Goal: Task Accomplishment & Management: Manage account settings

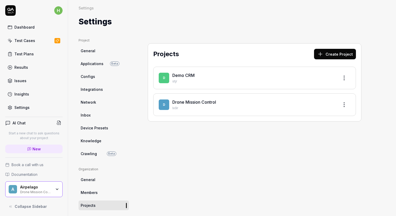
click at [220, 100] on div "Drone Mission Control" at bounding box center [253, 102] width 163 height 6
click at [211, 104] on link "Drone Mission Control" at bounding box center [194, 101] width 44 height 5
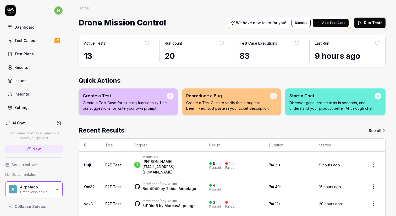
click at [327, 20] on span "Add Test Case" at bounding box center [333, 22] width 23 height 5
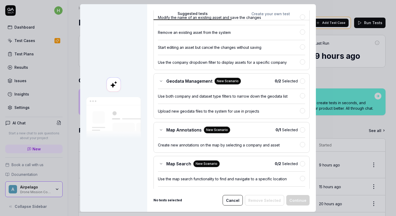
scroll to position [75, 0]
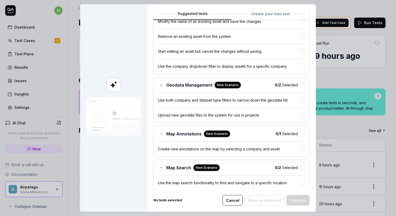
click at [242, 197] on button "Cancel" at bounding box center [233, 200] width 20 height 10
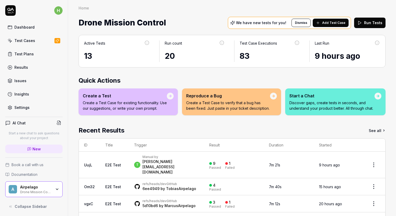
click at [23, 40] on div "Test Cases" at bounding box center [24, 41] width 21 height 6
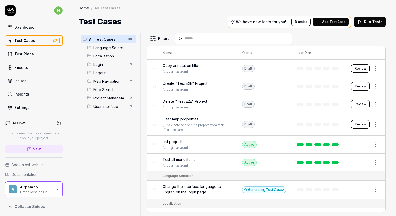
click at [112, 98] on span "Project Management" at bounding box center [110, 98] width 33 height 6
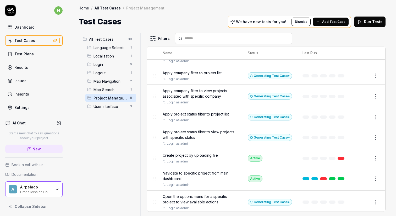
scroll to position [43, 0]
click at [210, 154] on span "Create project by uploading file" at bounding box center [190, 155] width 55 height 6
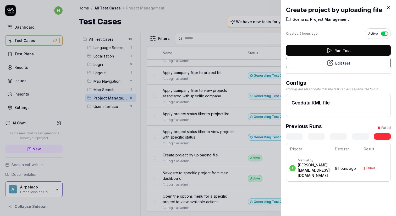
click at [330, 161] on div "Manual by" at bounding box center [314, 160] width 32 height 4
click at [321, 160] on div "Manual by" at bounding box center [314, 160] width 32 height 4
click at [315, 167] on div "[PERSON_NAME][EMAIL_ADDRESS][DOMAIN_NAME]" at bounding box center [314, 170] width 32 height 16
click at [317, 160] on div "Manual by" at bounding box center [314, 160] width 32 height 4
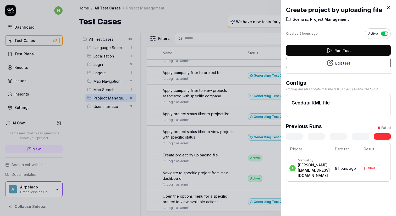
click at [313, 162] on div "[PERSON_NAME][EMAIL_ADDRESS][DOMAIN_NAME]" at bounding box center [314, 170] width 32 height 16
click at [318, 164] on div "[PERSON_NAME][EMAIL_ADDRESS][DOMAIN_NAME]" at bounding box center [314, 170] width 32 height 16
click at [319, 161] on div "Manual by" at bounding box center [314, 160] width 32 height 4
click at [321, 162] on div "[PERSON_NAME][EMAIL_ADDRESS][DOMAIN_NAME]" at bounding box center [314, 170] width 32 height 16
click at [322, 162] on div "[PERSON_NAME][EMAIL_ADDRESS][DOMAIN_NAME]" at bounding box center [314, 170] width 32 height 16
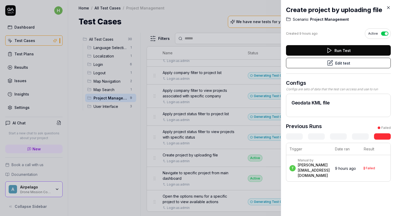
click at [387, 8] on icon at bounding box center [388, 7] width 5 height 5
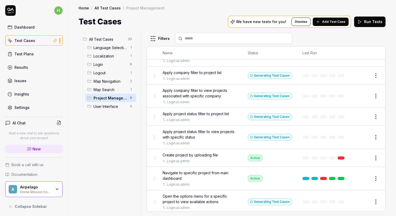
click at [20, 66] on div "Results" at bounding box center [21, 67] width 14 height 6
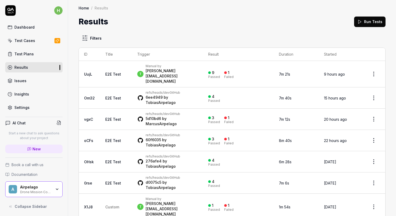
click at [149, 67] on div "Manual by" at bounding box center [172, 66] width 52 height 4
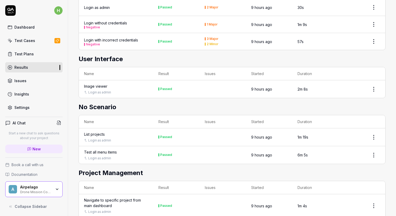
scroll to position [227, 0]
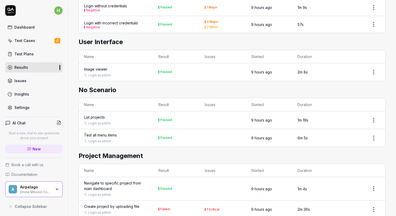
click at [128, 203] on div "Create project by uploading file" at bounding box center [111, 206] width 55 height 6
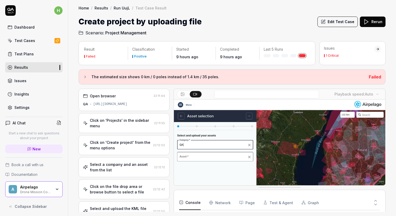
click at [34, 107] on link "Settings" at bounding box center [33, 107] width 57 height 10
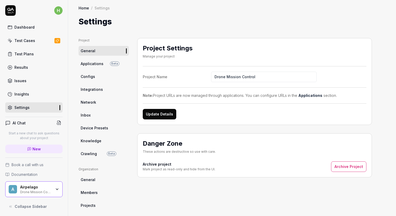
click at [96, 74] on link "Configs" at bounding box center [104, 77] width 50 height 10
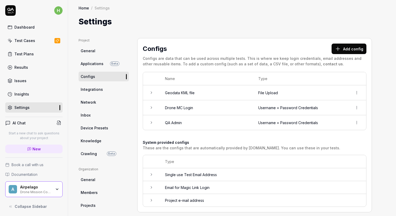
click at [34, 40] on link "Test Cases" at bounding box center [33, 40] width 57 height 10
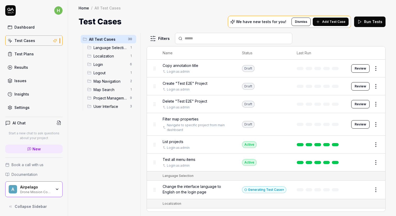
scroll to position [1, 0]
click at [57, 124] on button at bounding box center [58, 121] width 7 height 7
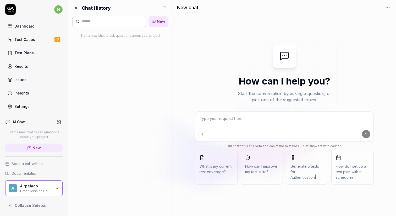
click at [237, 118] on textarea at bounding box center [285, 121] width 172 height 13
click at [77, 7] on icon at bounding box center [76, 8] width 5 height 5
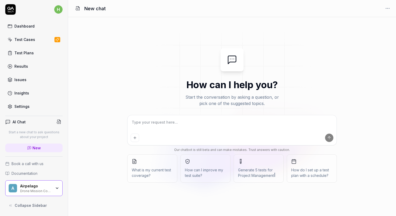
click at [38, 44] on link "Test Cases" at bounding box center [33, 39] width 57 height 10
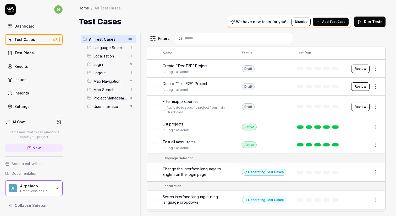
scroll to position [21, 0]
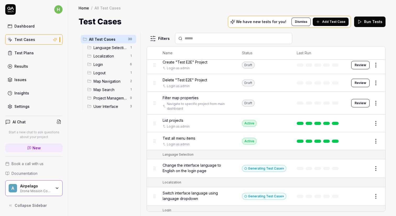
click at [195, 117] on div "List projects" at bounding box center [197, 120] width 69 height 6
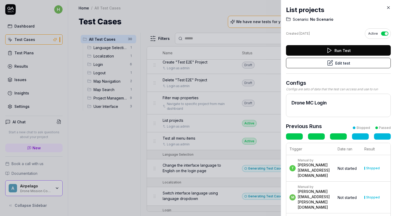
click at [200, 117] on div at bounding box center [198, 108] width 396 height 216
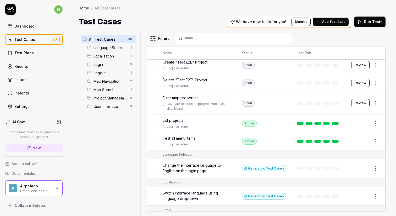
click at [196, 119] on div "List projects" at bounding box center [197, 120] width 69 height 6
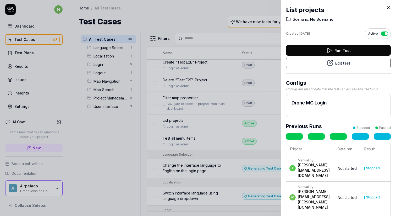
click at [344, 64] on button "Edit test" at bounding box center [338, 63] width 105 height 10
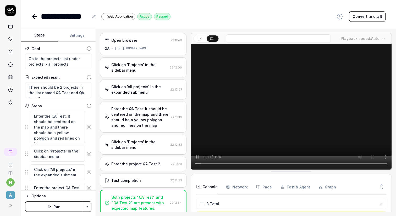
scroll to position [68, 0]
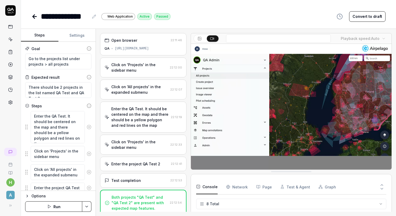
type textarea "*"
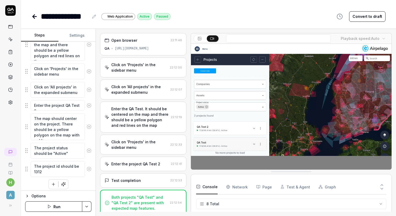
scroll to position [85, 0]
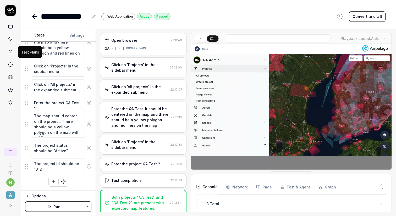
click at [12, 50] on icon at bounding box center [10, 52] width 5 height 5
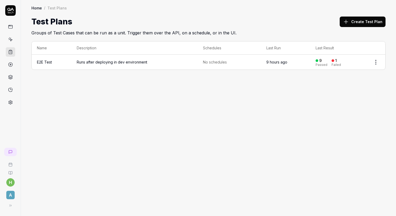
click at [133, 62] on span "Runs after deploying in dev environment" at bounding box center [135, 62] width 116 height 6
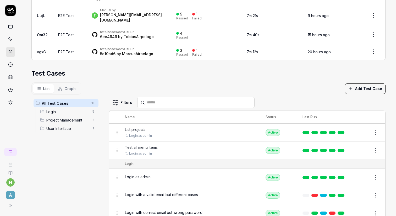
scroll to position [129, 0]
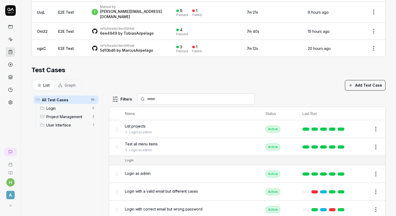
click at [374, 80] on button "Add Test Case" at bounding box center [365, 85] width 41 height 10
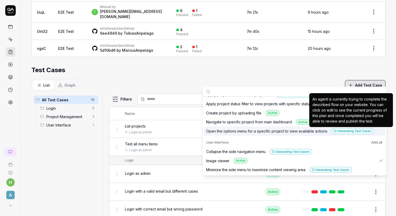
scroll to position [279, 0]
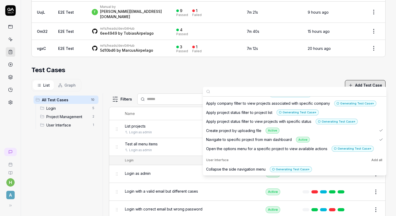
click at [143, 65] on div "Test Cases" at bounding box center [208, 69] width 354 height 9
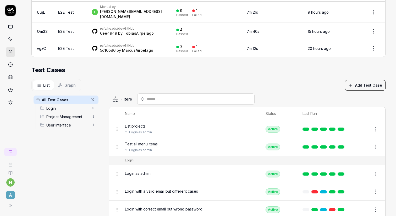
click at [67, 72] on section "Test Cases List Graph Add Test Case All Test Cases 10 Login 5 Project Managemen…" at bounding box center [208, 144] width 354 height 159
click at [67, 82] on span "Graph" at bounding box center [69, 85] width 11 height 6
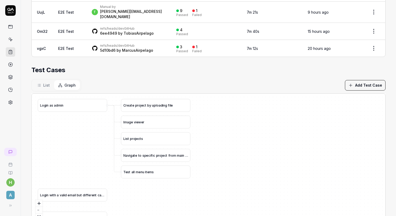
scroll to position [143, 0]
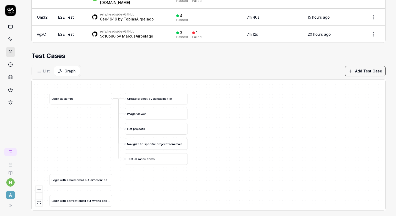
click at [136, 52] on div "Test Cases" at bounding box center [208, 55] width 354 height 9
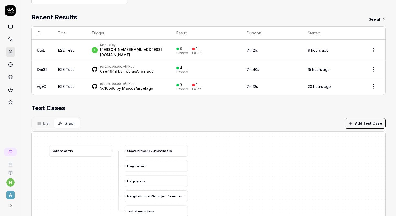
scroll to position [90, 0]
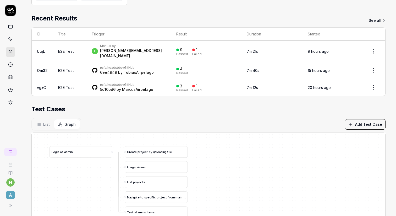
click at [200, 104] on div "Test Cases" at bounding box center [208, 108] width 354 height 9
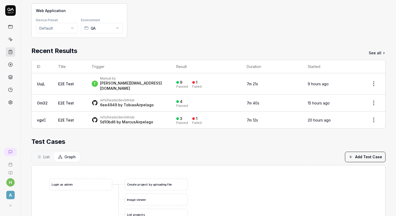
scroll to position [0, 0]
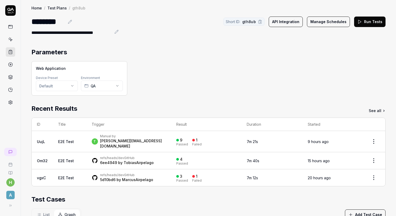
click at [167, 77] on div "Web Application Device Preset Default Environment QA" at bounding box center [208, 78] width 354 height 34
